Goal: Task Accomplishment & Management: Use online tool/utility

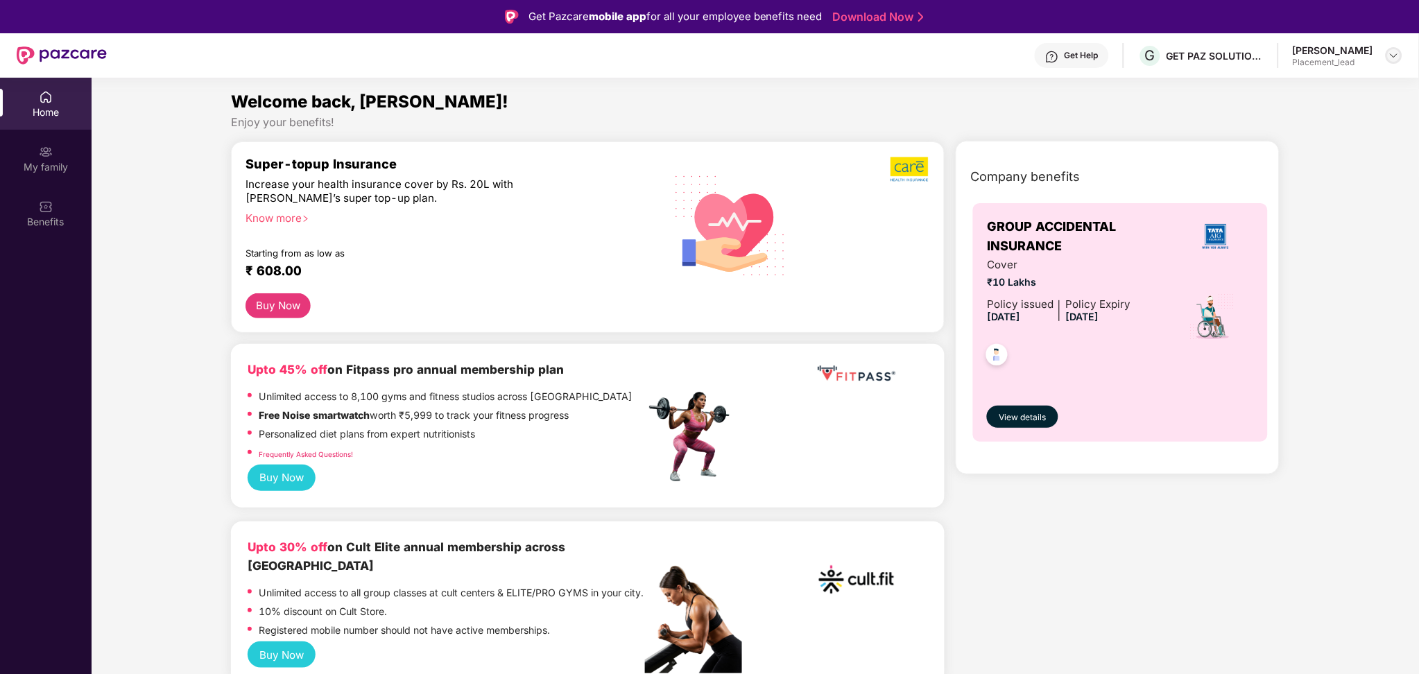
click at [1400, 53] on img at bounding box center [1394, 55] width 11 height 11
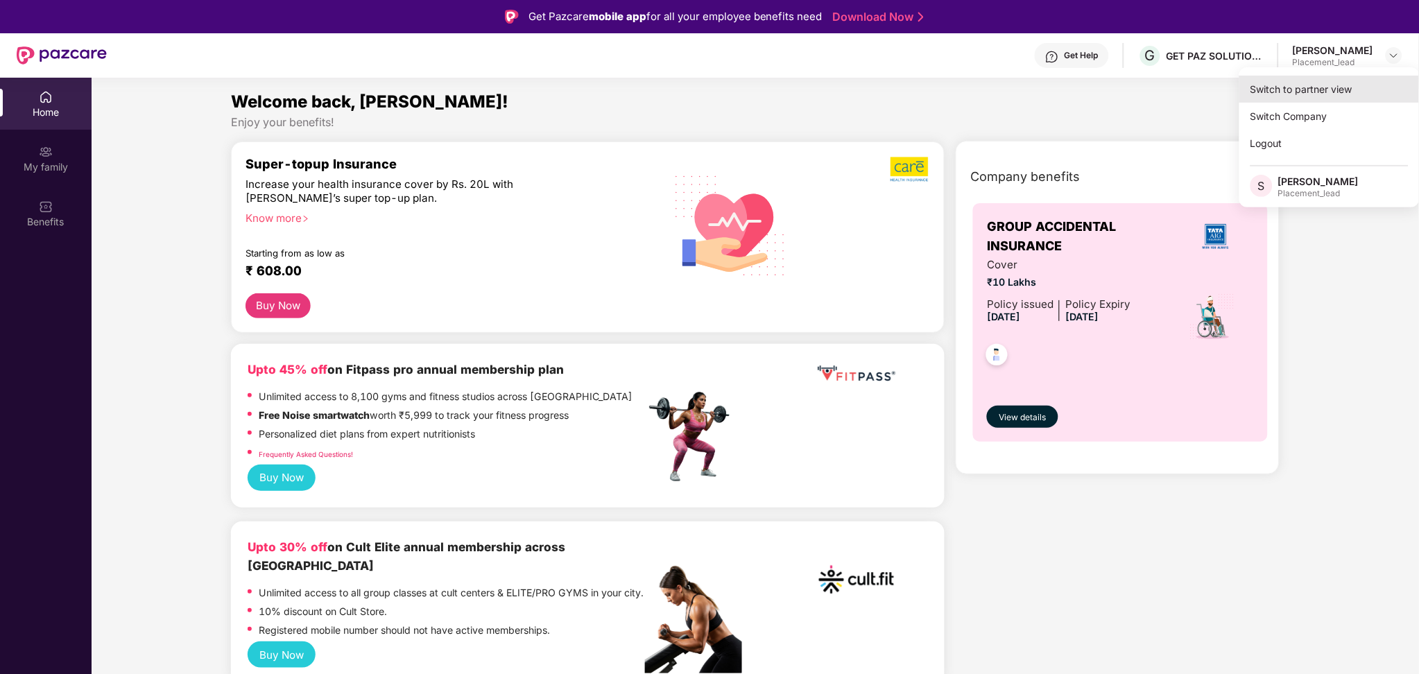
click at [1304, 101] on div "Switch to partner view" at bounding box center [1330, 89] width 180 height 27
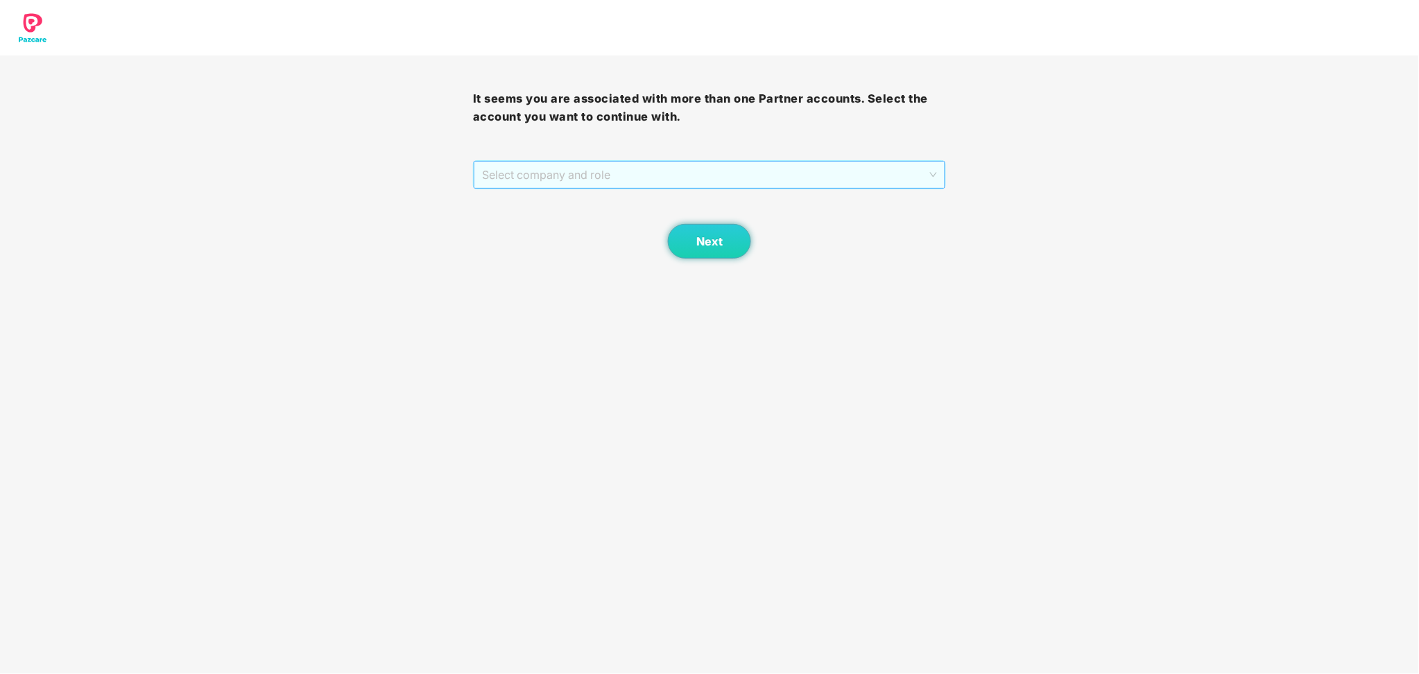
click at [674, 169] on span "Select company and role" at bounding box center [709, 175] width 455 height 26
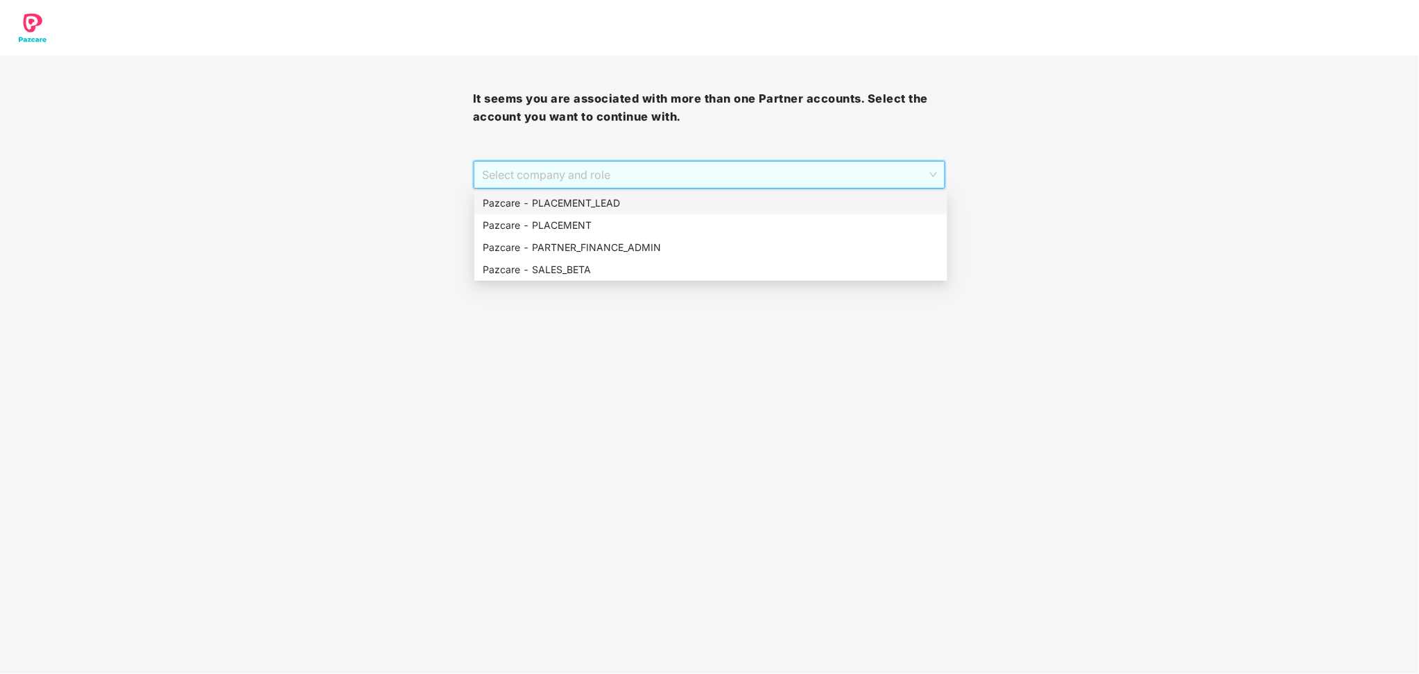
click at [658, 201] on div "Pazcare - PLACEMENT_LEAD" at bounding box center [711, 203] width 456 height 15
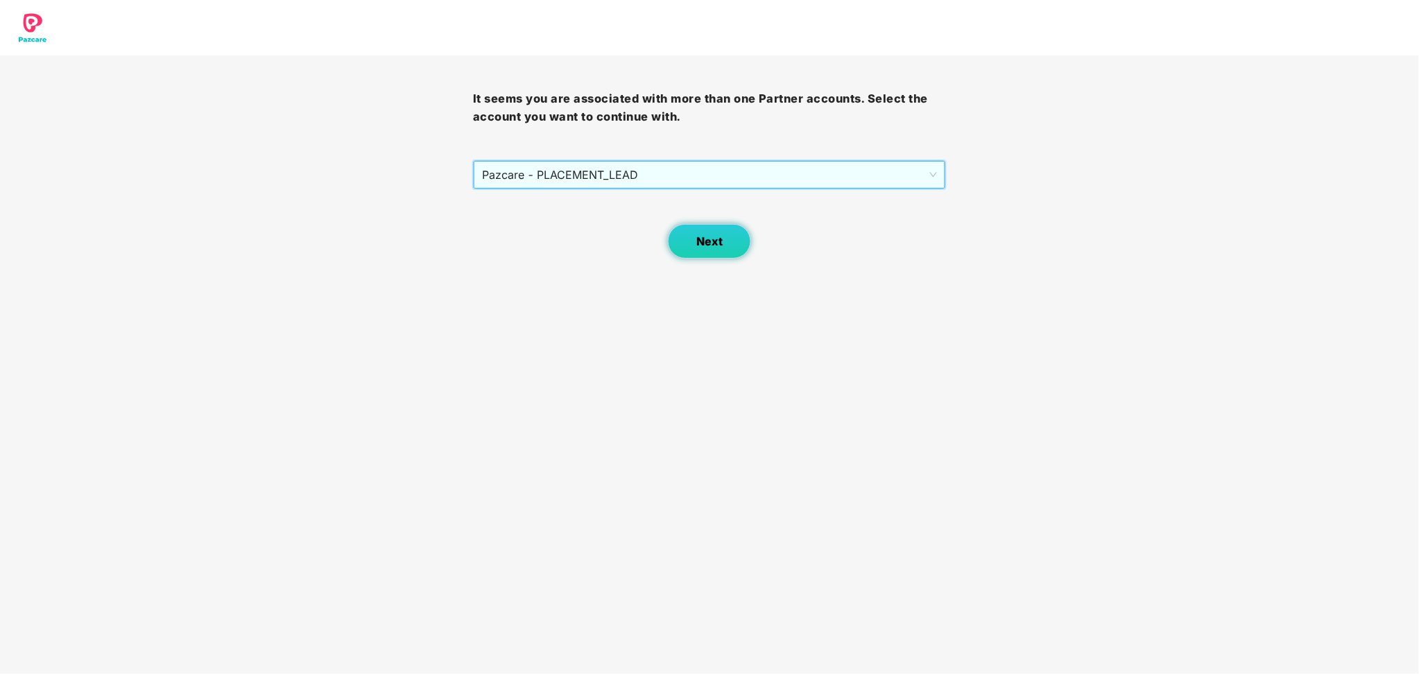
click at [694, 231] on button "Next" at bounding box center [709, 241] width 83 height 35
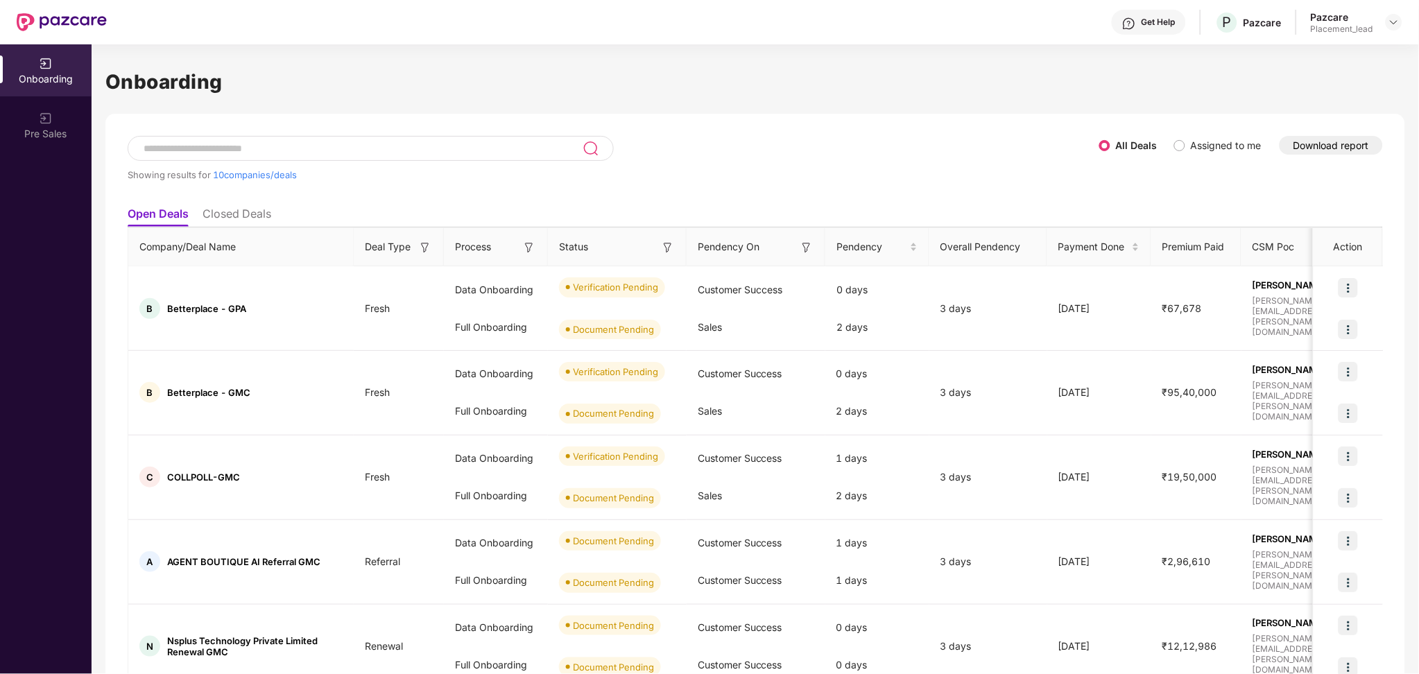
click at [458, 153] on input at bounding box center [362, 149] width 441 height 12
